Goal: Task Accomplishment & Management: Use online tool/utility

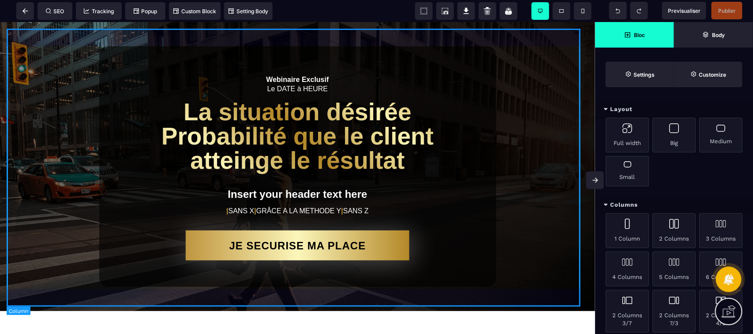
click at [37, 145] on div "Webinaire Exclusif Le DATE à HEURE La situation désirée Probabilité que le clie…" at bounding box center [298, 166] width 582 height 276
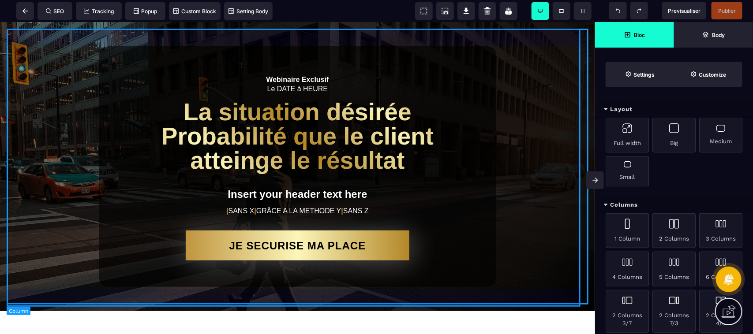
select select "*"
select select "**"
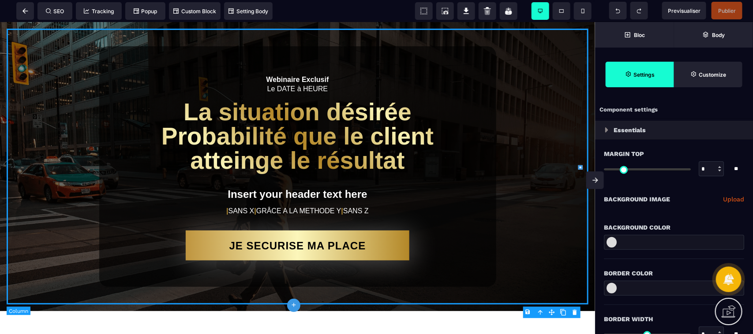
type input "*"
type input "****"
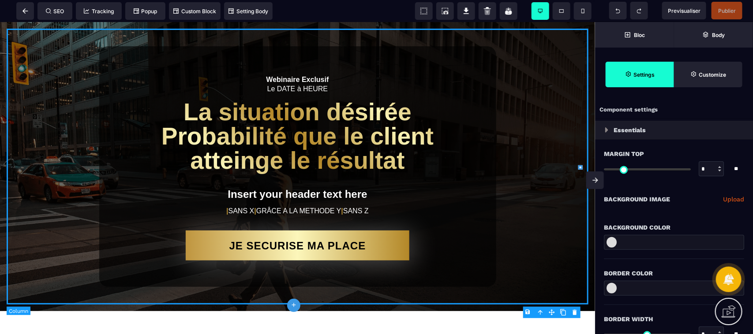
type input "****"
type input "*"
select select
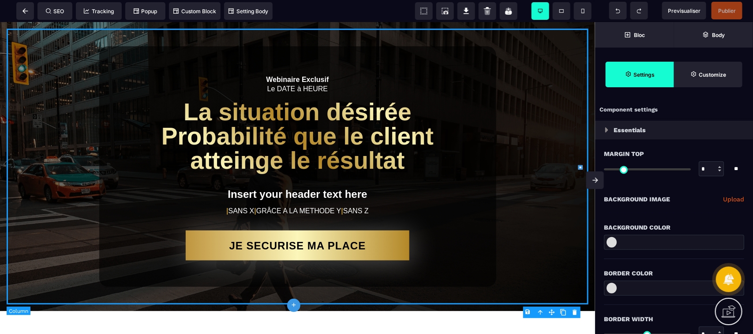
select select "**"
click at [37, 145] on div "Webinaire Exclusif Le DATE à HEURE La situation désirée Probabilité que le clie…" at bounding box center [298, 166] width 582 height 276
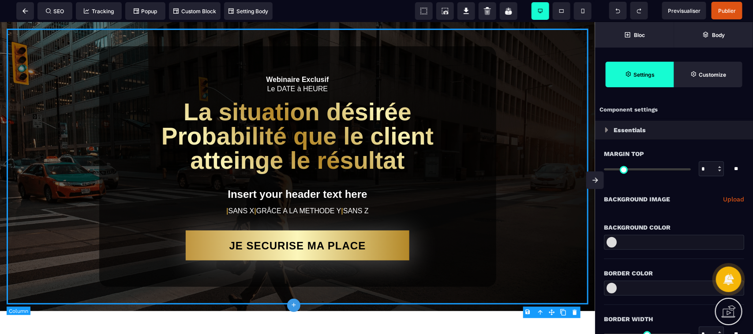
click at [37, 145] on div "Webinaire Exclusif Le DATE à HEURE La situation désirée Probabilité que le clie…" at bounding box center [298, 166] width 582 height 276
click at [20, 14] on span at bounding box center [25, 11] width 18 height 18
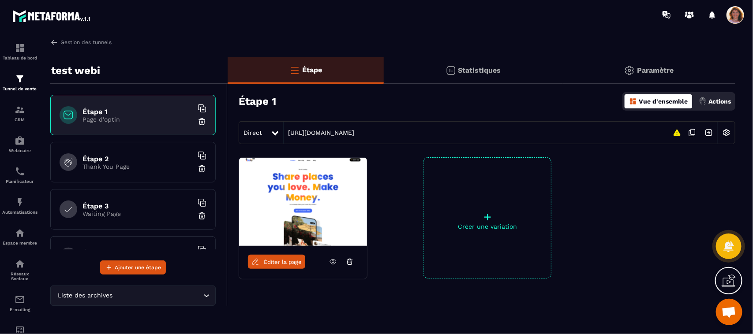
click at [20, 14] on img at bounding box center [51, 16] width 79 height 16
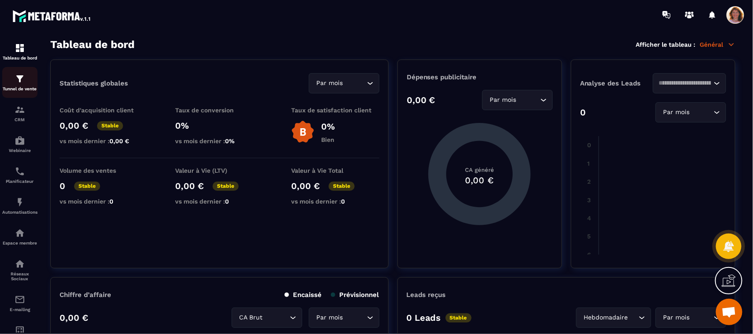
click at [15, 80] on img at bounding box center [20, 79] width 11 height 11
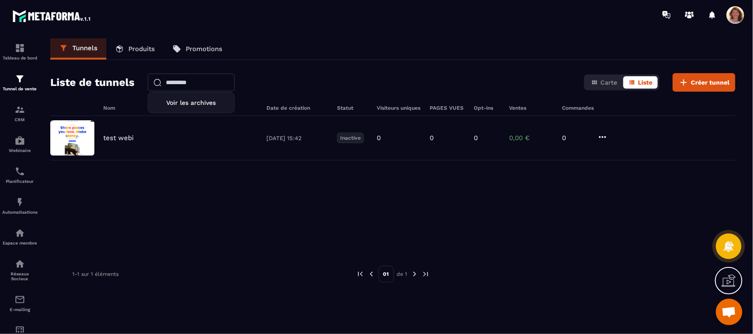
click at [195, 84] on input "text" at bounding box center [191, 83] width 87 height 18
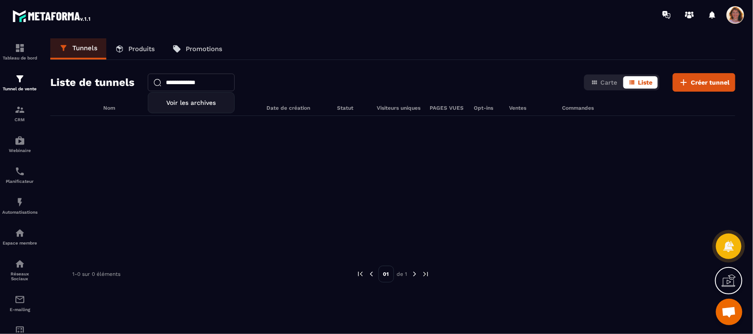
type input "**********"
click at [212, 184] on div at bounding box center [392, 182] width 685 height 132
click at [75, 47] on p "Tunnels" at bounding box center [84, 48] width 25 height 8
click at [75, 52] on p "Tunnels" at bounding box center [84, 48] width 25 height 8
click at [20, 87] on p "Tunnel de vente" at bounding box center [19, 88] width 35 height 5
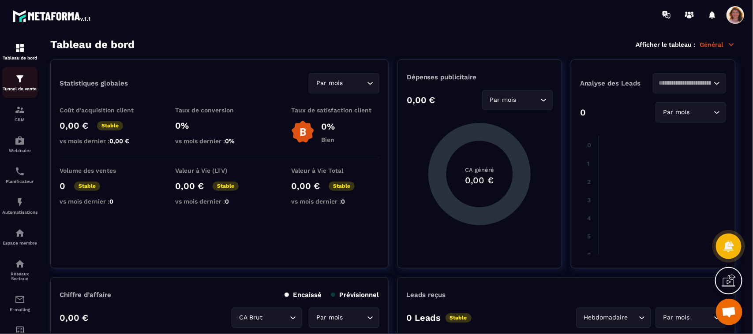
click at [19, 89] on p "Tunnel de vente" at bounding box center [19, 88] width 35 height 5
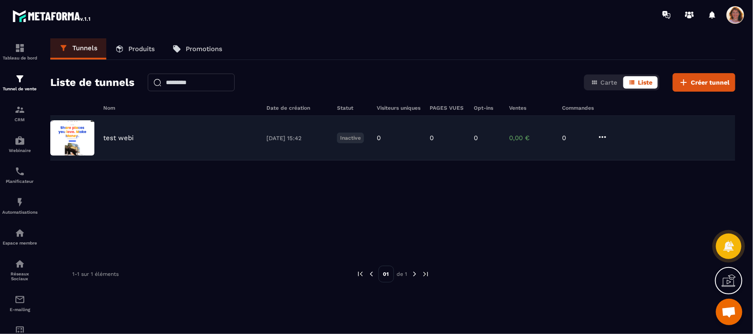
click at [128, 138] on p "test webi" at bounding box center [118, 138] width 30 height 8
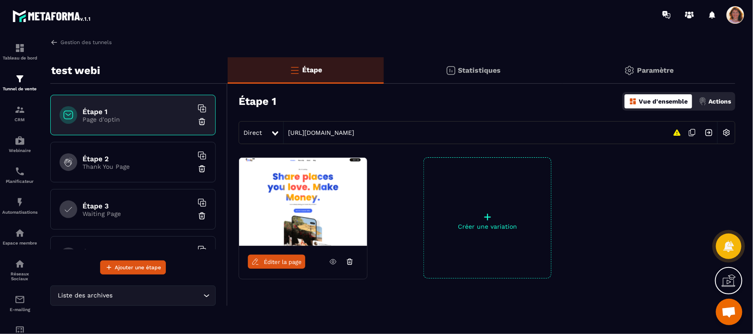
click at [493, 221] on p "+" at bounding box center [487, 217] width 127 height 12
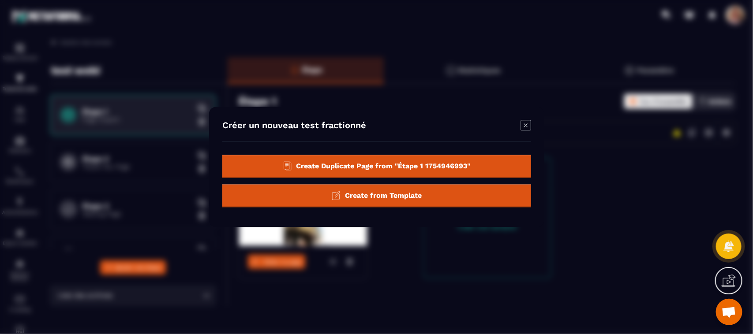
click at [470, 198] on div "Create from Template" at bounding box center [376, 196] width 309 height 23
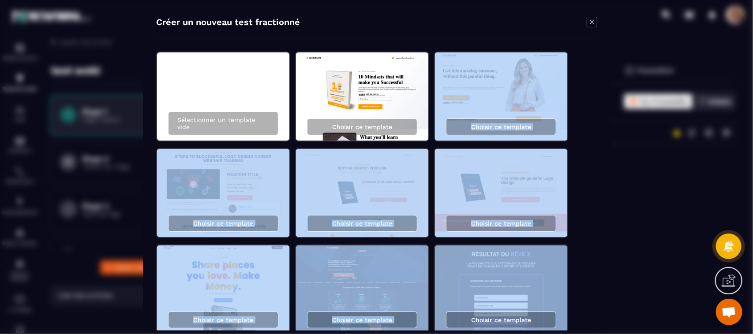
drag, startPoint x: 596, startPoint y: 188, endPoint x: 596, endPoint y: 107, distance: 80.7
click at [596, 107] on div "Créer un nouveau test fractionné Sélectionner un template vide Choisir ce templ…" at bounding box center [377, 167] width 468 height 327
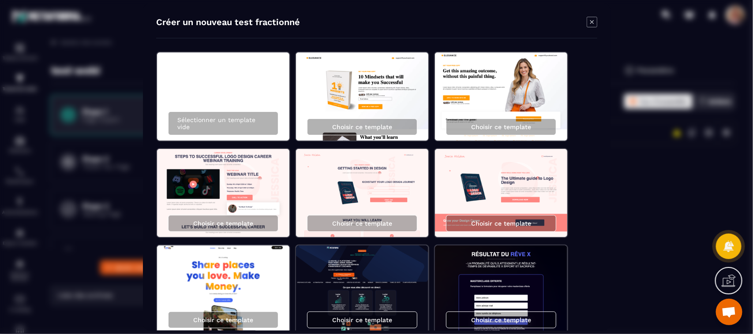
drag, startPoint x: 747, startPoint y: 134, endPoint x: 729, endPoint y: 12, distance: 123.0
click at [729, 12] on div "Modal window" at bounding box center [376, 167] width 753 height 334
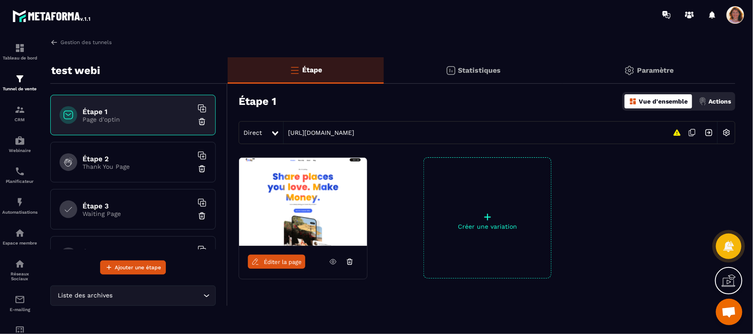
click at [512, 233] on div "+ Créer une variation" at bounding box center [488, 218] width 128 height 121
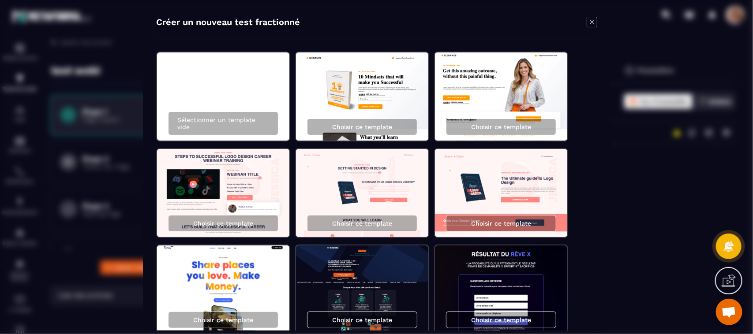
click at [247, 199] on img "Modal window" at bounding box center [223, 193] width 132 height 88
click at [590, 23] on icon "Modal window" at bounding box center [592, 22] width 4 height 4
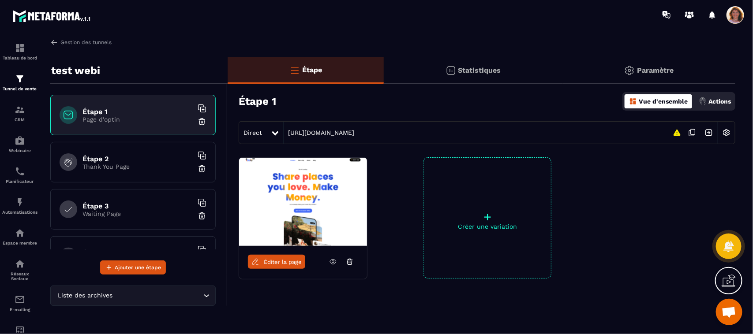
click at [166, 118] on p "Page d'optin" at bounding box center [138, 119] width 110 height 7
click at [312, 218] on img at bounding box center [303, 202] width 128 height 88
click at [331, 263] on icon at bounding box center [333, 262] width 8 height 8
click at [138, 118] on p "Page d'optin" at bounding box center [138, 119] width 110 height 7
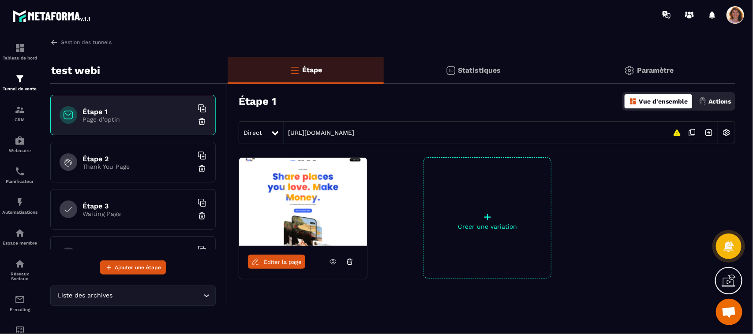
click at [138, 118] on p "Page d'optin" at bounding box center [138, 119] width 110 height 7
click at [64, 115] on icon at bounding box center [69, 115] width 10 height 9
click at [662, 68] on p "Paramètre" at bounding box center [655, 70] width 37 height 8
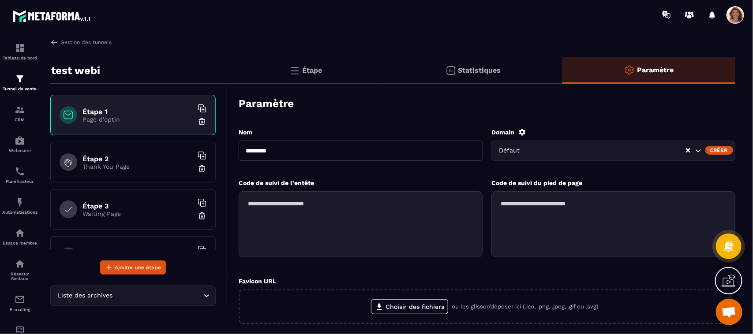
click at [303, 68] on p "Étape" at bounding box center [312, 70] width 20 height 8
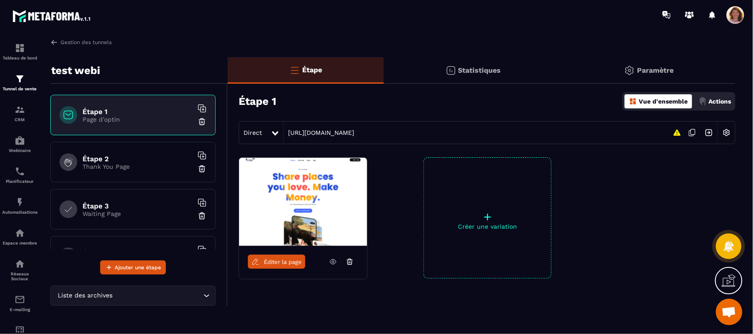
click at [276, 134] on icon at bounding box center [275, 133] width 6 height 4
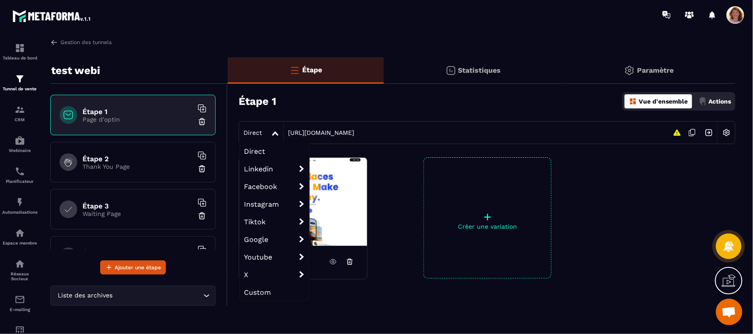
click at [276, 134] on icon at bounding box center [275, 133] width 6 height 4
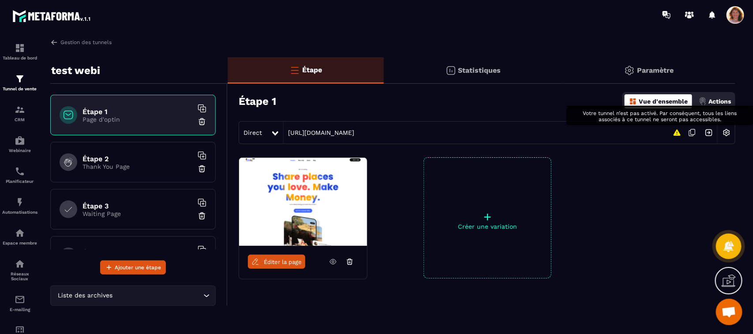
click at [676, 133] on icon at bounding box center [677, 133] width 7 height 6
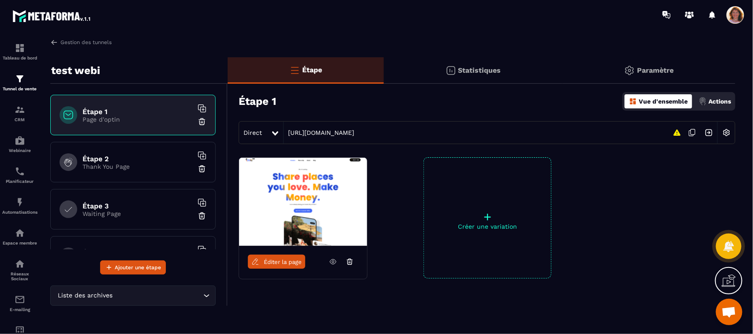
click at [672, 128] on div "Direct [URL][DOMAIN_NAME]" at bounding box center [487, 132] width 497 height 23
click at [663, 101] on p "Vue d'ensemble" at bounding box center [663, 101] width 49 height 7
click at [659, 102] on p "Vue d'ensemble" at bounding box center [663, 101] width 49 height 7
click at [656, 69] on p "Paramètre" at bounding box center [655, 70] width 37 height 8
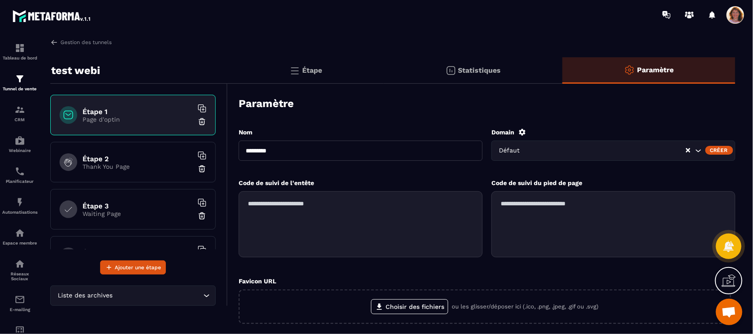
click at [294, 66] on img at bounding box center [294, 70] width 11 height 11
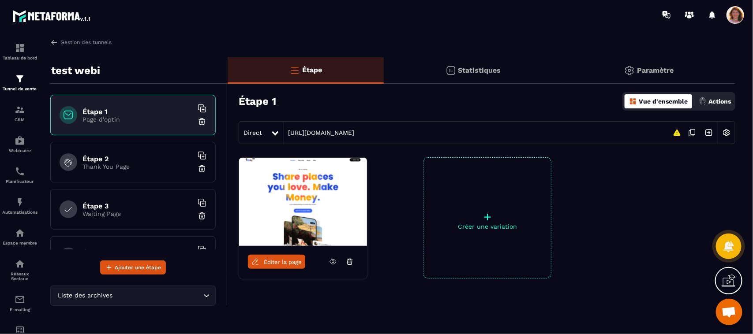
click at [728, 276] on icon at bounding box center [729, 281] width 14 height 14
click at [274, 265] on span "Éditer la page" at bounding box center [283, 262] width 38 height 7
